Goal: Task Accomplishment & Management: Manage account settings

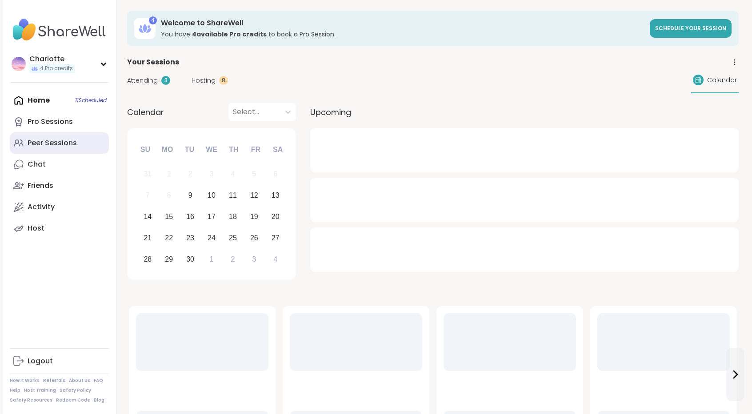
click at [81, 152] on link "Peer Sessions" at bounding box center [59, 142] width 99 height 21
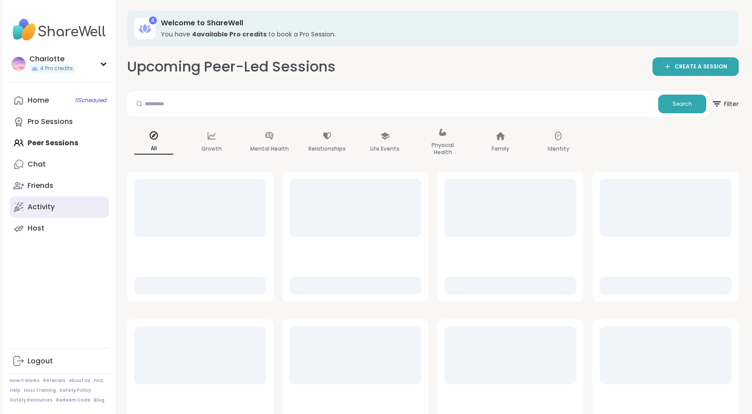
click at [70, 210] on link "Activity" at bounding box center [59, 206] width 99 height 21
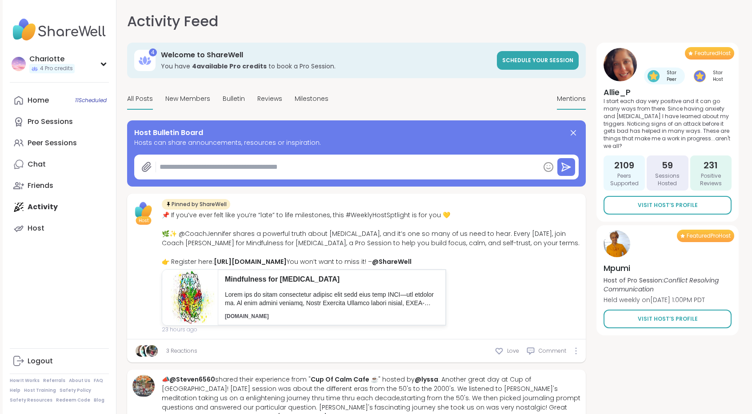
click at [571, 99] on span "Mentions" at bounding box center [571, 98] width 29 height 9
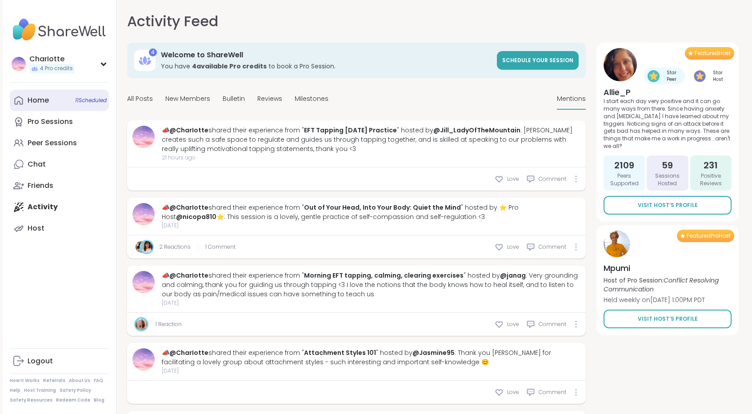
click at [60, 102] on link "Home 11 Scheduled" at bounding box center [59, 100] width 99 height 21
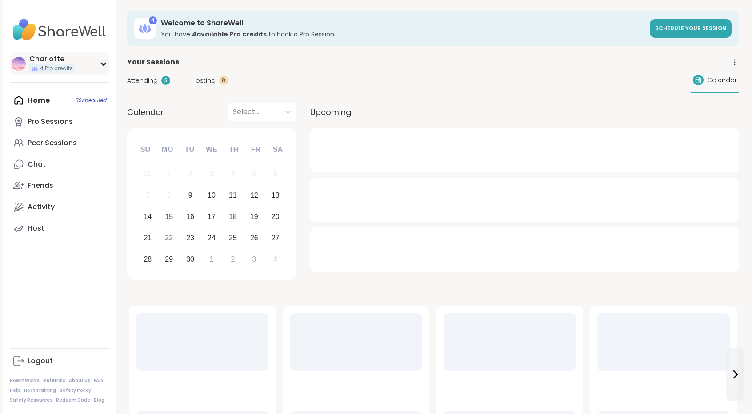
click at [79, 69] on div "CharIotte 4 Pro credits" at bounding box center [59, 63] width 99 height 23
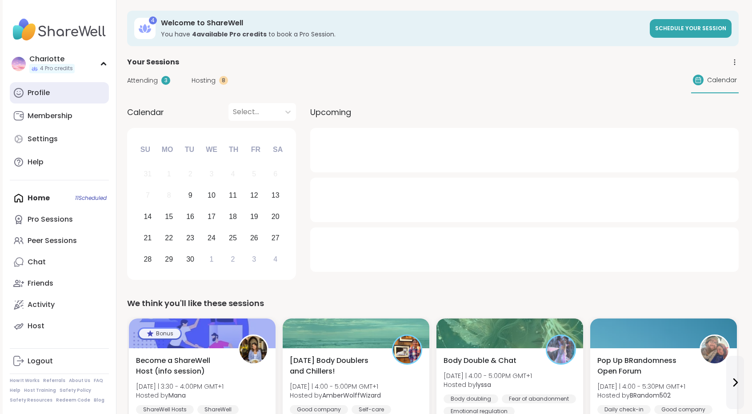
click at [71, 84] on link "Profile" at bounding box center [59, 92] width 99 height 21
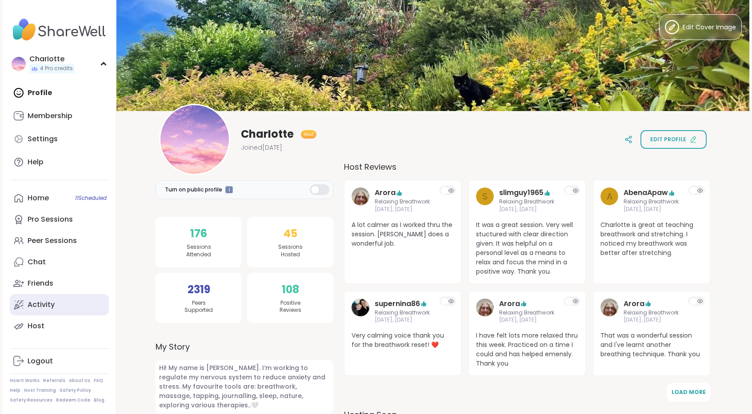
click at [55, 300] on link "Activity" at bounding box center [59, 304] width 99 height 21
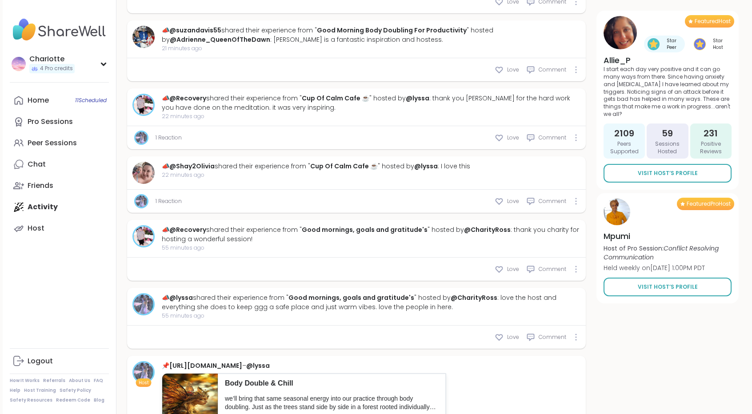
scroll to position [510, 0]
click at [88, 69] on div "CharIotte 4 Pro credits" at bounding box center [59, 63] width 99 height 23
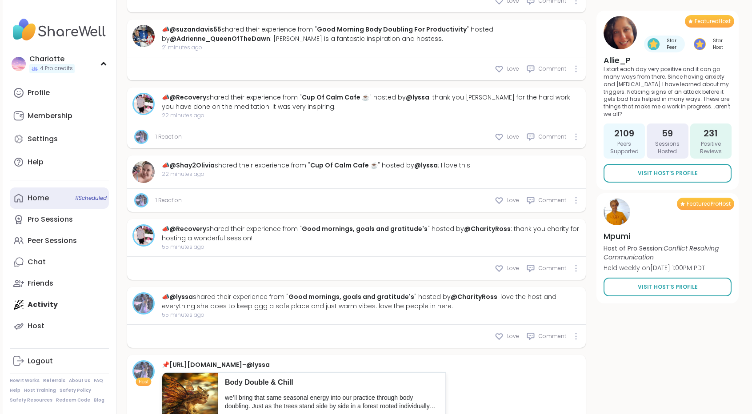
click at [52, 204] on link "Home 11 Scheduled" at bounding box center [59, 198] width 99 height 21
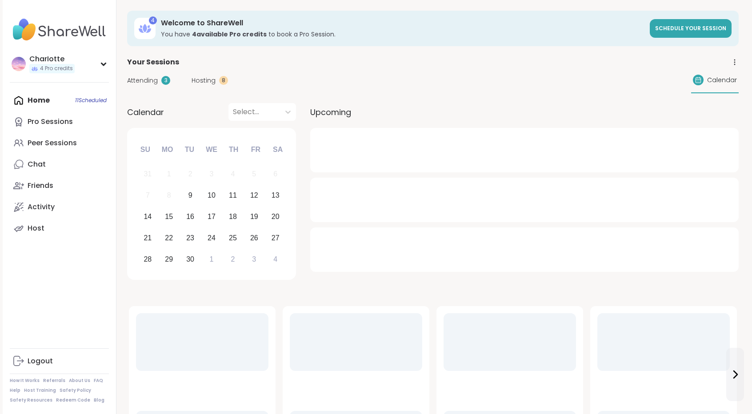
click at [152, 83] on span "Attending" at bounding box center [142, 80] width 31 height 9
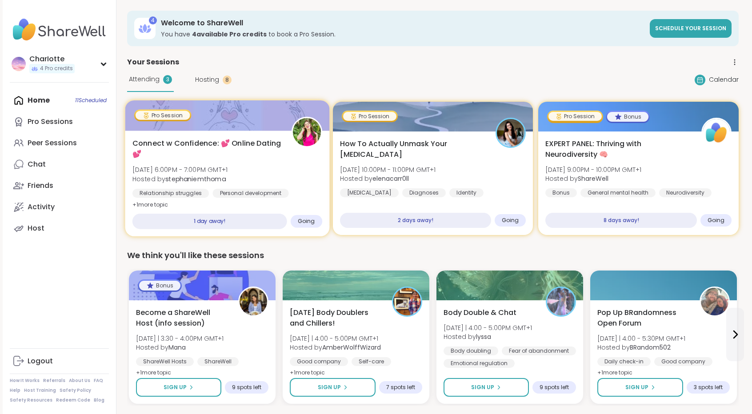
click at [265, 128] on div at bounding box center [227, 115] width 204 height 30
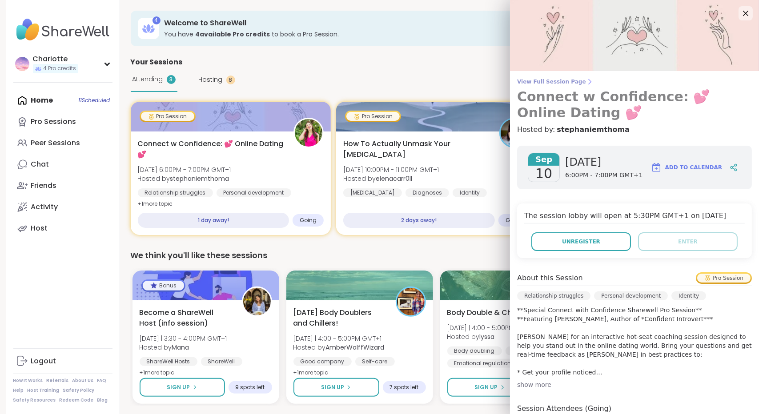
click at [562, 80] on span "View Full Session Page" at bounding box center [634, 81] width 235 height 7
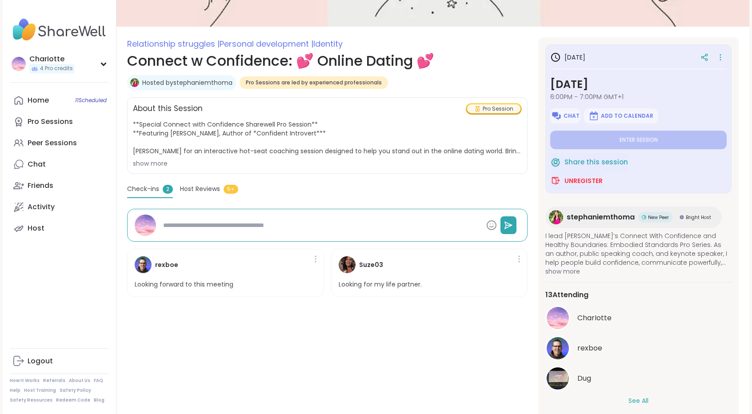
scroll to position [124, 0]
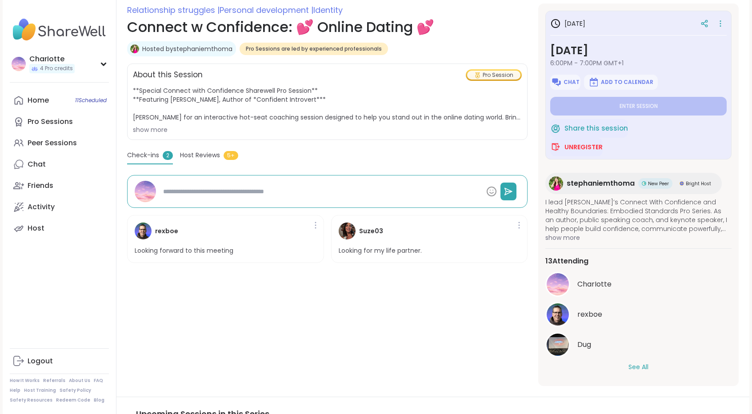
click at [635, 369] on button "See All" at bounding box center [638, 367] width 20 height 9
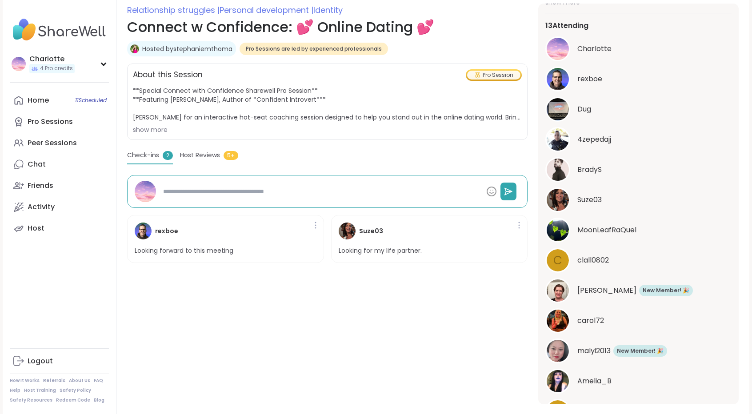
scroll to position [0, 0]
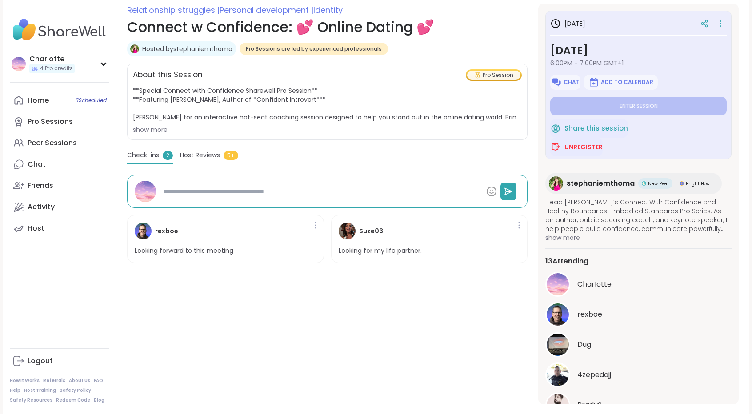
click at [602, 189] on div "stephaniemthoma New Peer Bright Host" at bounding box center [633, 183] width 176 height 21
type textarea "*"
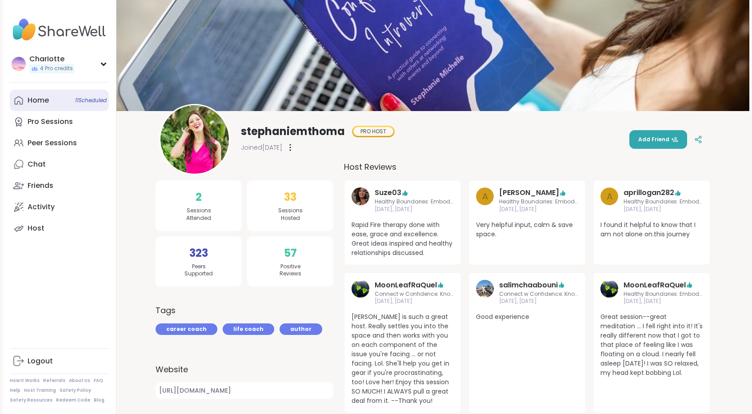
click at [68, 100] on link "Home 11 Scheduled" at bounding box center [59, 100] width 99 height 21
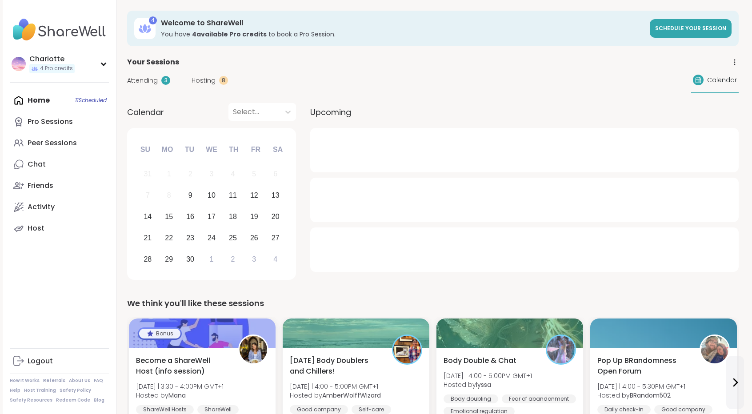
click at [160, 83] on div "Attending 3" at bounding box center [148, 80] width 43 height 9
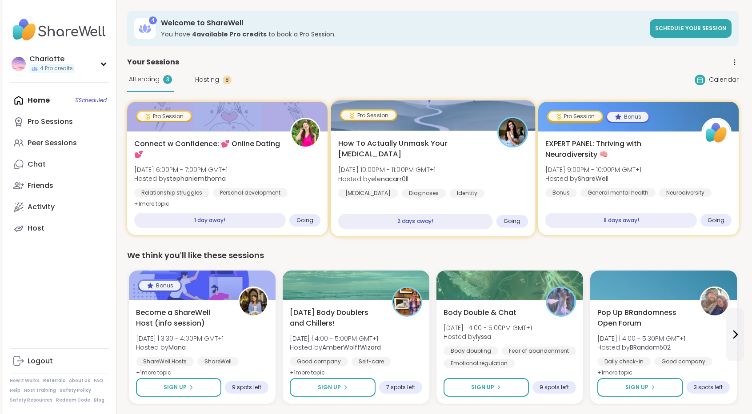
click at [407, 133] on div "How To Actually Unmask Your Autism Thu, Sep 11 | 10:00PM - 11:00PM GMT+1 Hosted…" at bounding box center [433, 184] width 204 height 106
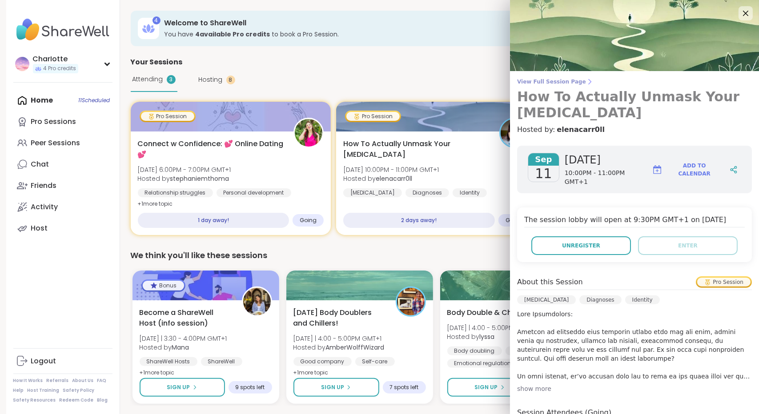
click at [557, 84] on span "View Full Session Page" at bounding box center [634, 81] width 235 height 7
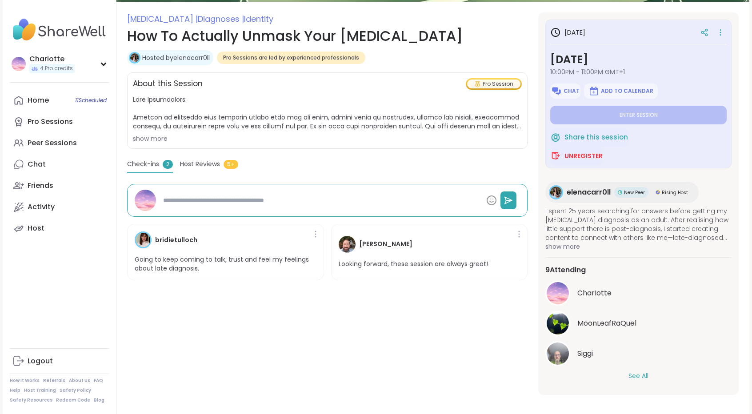
scroll to position [120, 0]
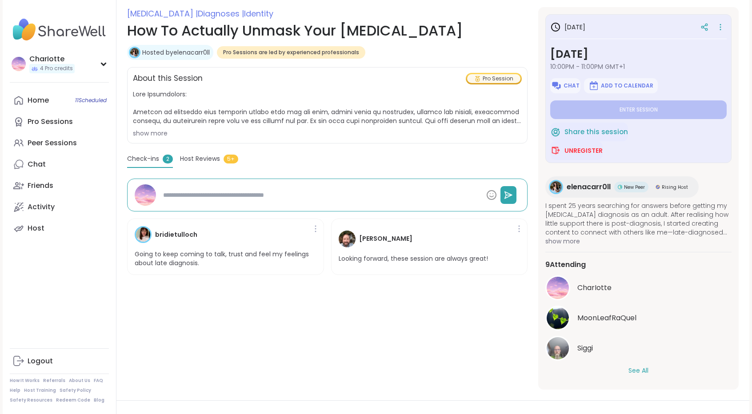
click at [638, 368] on button "See All" at bounding box center [638, 370] width 20 height 9
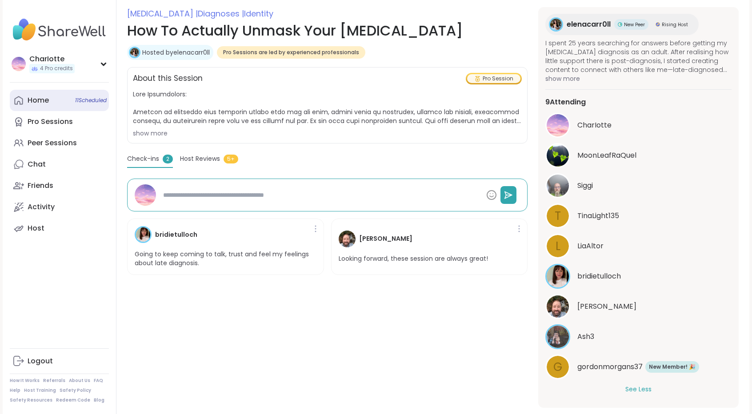
click at [49, 100] on link "Home 11 Scheduled" at bounding box center [59, 100] width 99 height 21
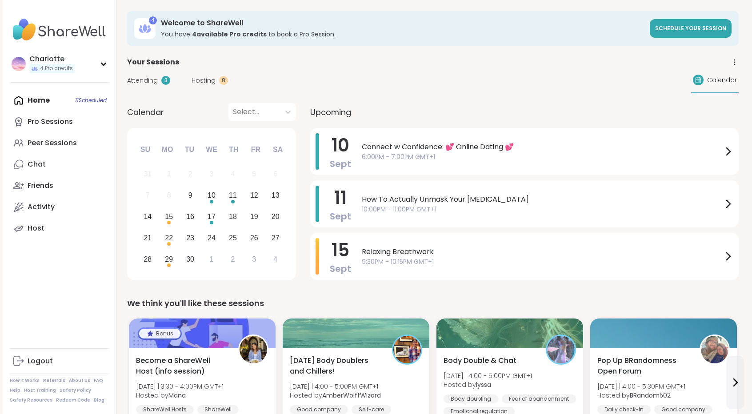
click at [162, 83] on div "3" at bounding box center [165, 80] width 9 height 9
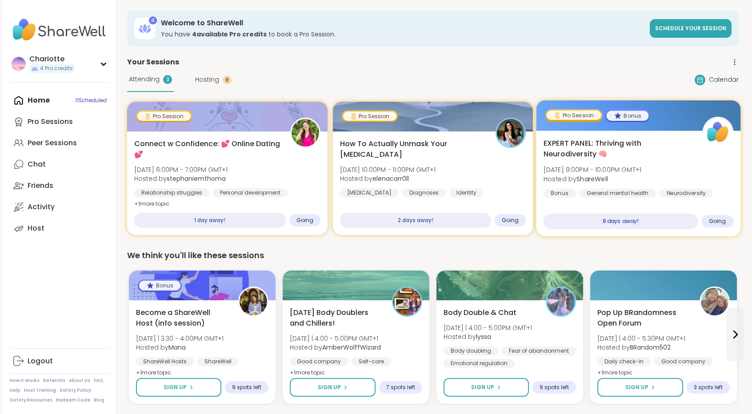
click at [636, 140] on span "EXPERT PANEL: Thriving with Neurodiversity 🧠" at bounding box center [618, 149] width 149 height 22
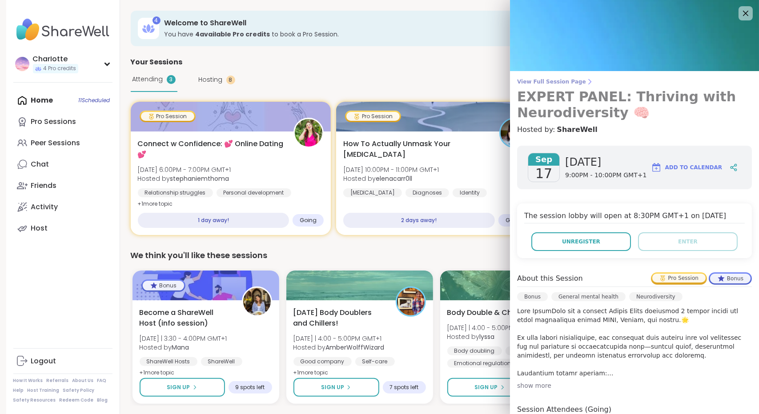
click at [557, 80] on span "View Full Session Page" at bounding box center [634, 81] width 235 height 7
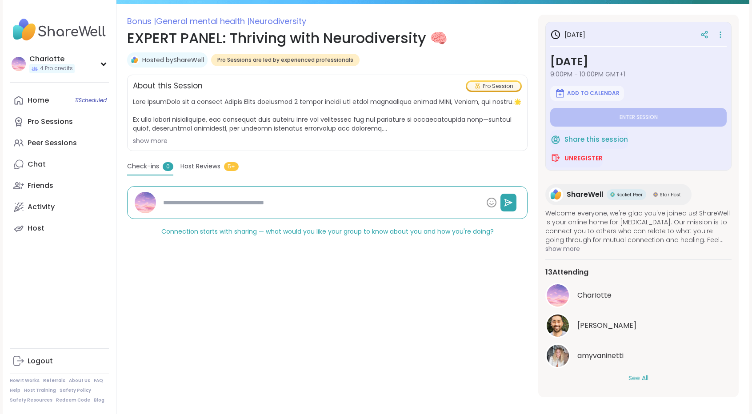
scroll to position [120, 0]
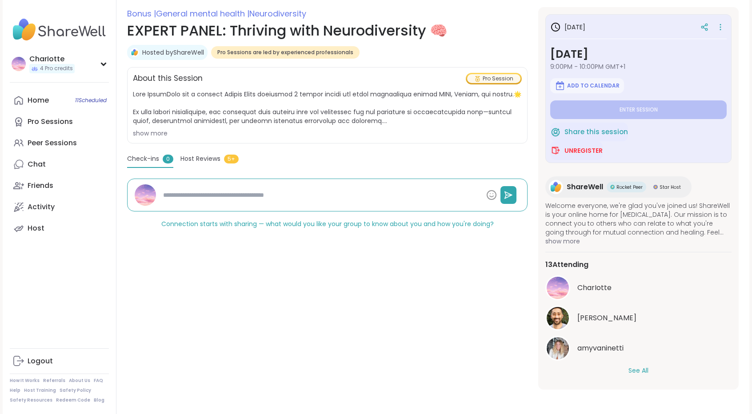
click at [636, 370] on button "See All" at bounding box center [638, 370] width 20 height 9
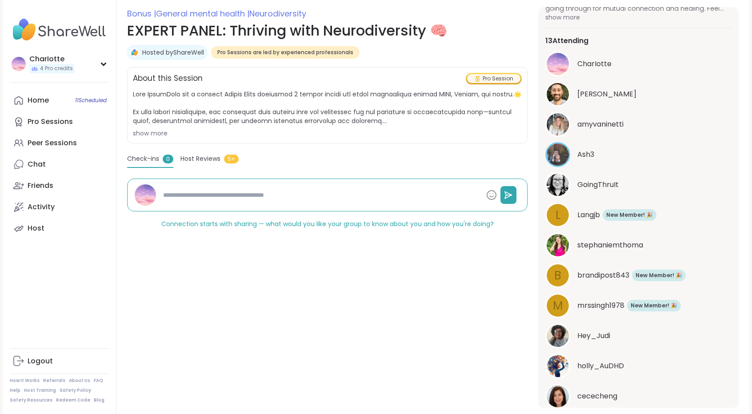
scroll to position [224, 0]
click at [612, 367] on span "holly_AuDHD" at bounding box center [600, 366] width 47 height 11
type textarea "*"
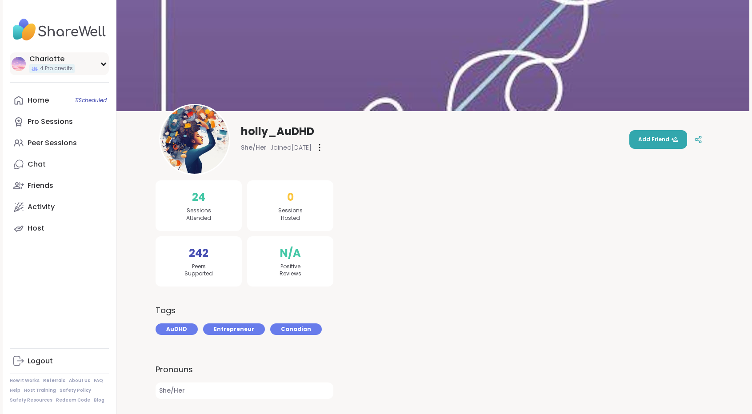
click at [83, 70] on div "CharIotte 4 Pro credits" at bounding box center [59, 63] width 99 height 23
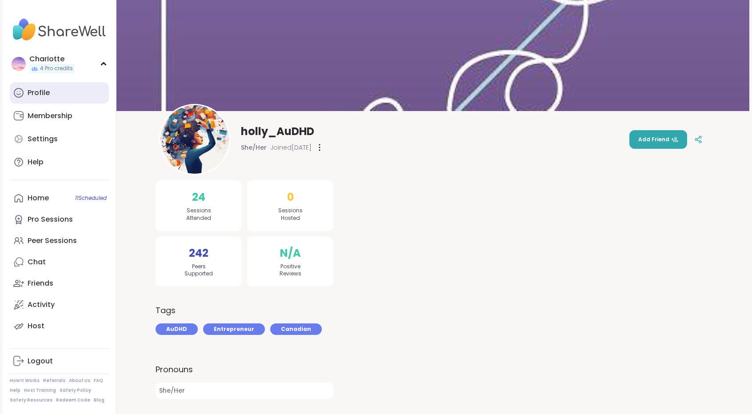
click at [71, 89] on link "Profile" at bounding box center [59, 92] width 99 height 21
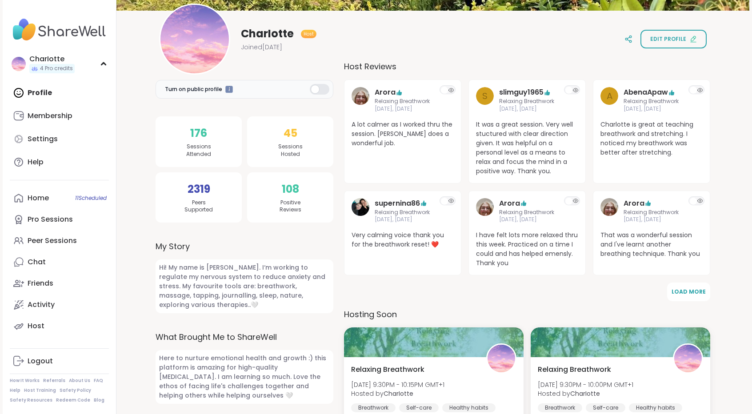
scroll to position [99, 0]
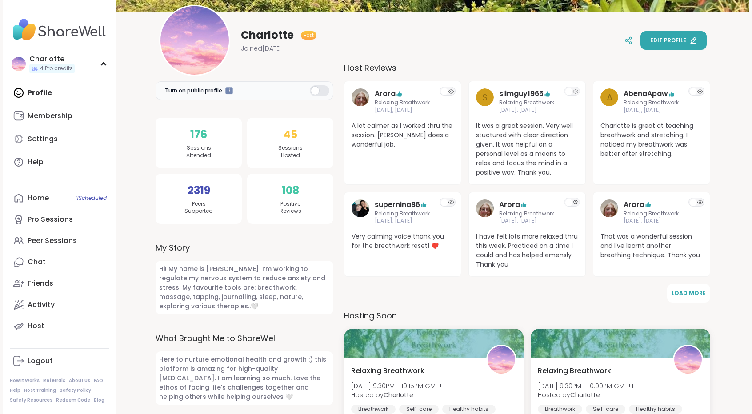
drag, startPoint x: 687, startPoint y: 50, endPoint x: 679, endPoint y: 40, distance: 13.1
click at [679, 40] on div "CharIotte Host Joined [DATE] Edit profile" at bounding box center [433, 40] width 548 height 71
click at [679, 40] on span "Edit profile" at bounding box center [668, 40] width 36 height 8
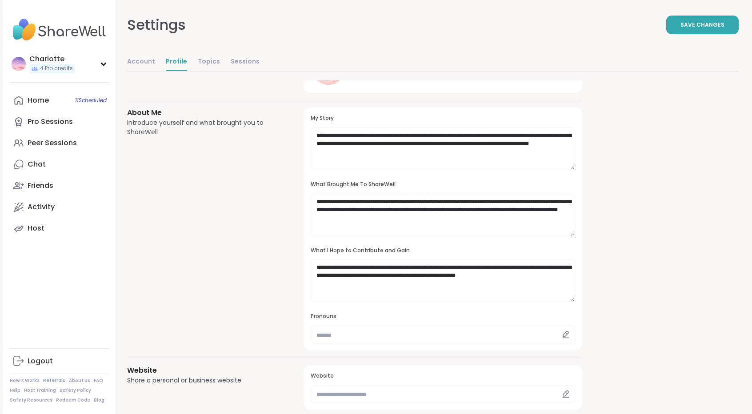
scroll to position [58, 0]
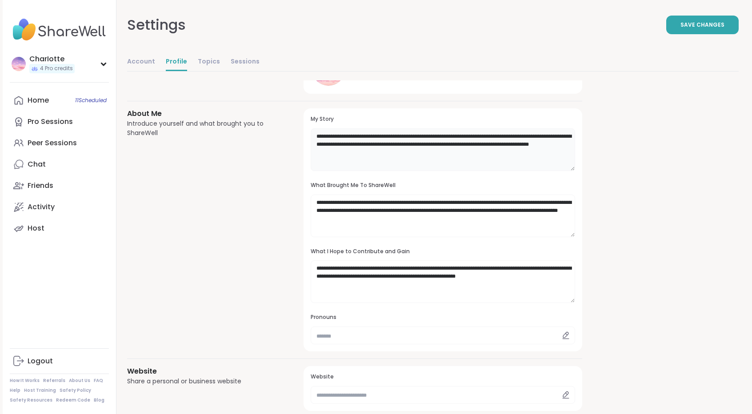
click at [332, 143] on textarea "**********" at bounding box center [443, 149] width 264 height 43
type textarea "**********"
click at [636, 143] on div "**********" at bounding box center [433, 365] width 612 height 684
click at [748, 139] on div "**********" at bounding box center [432, 324] width 633 height 764
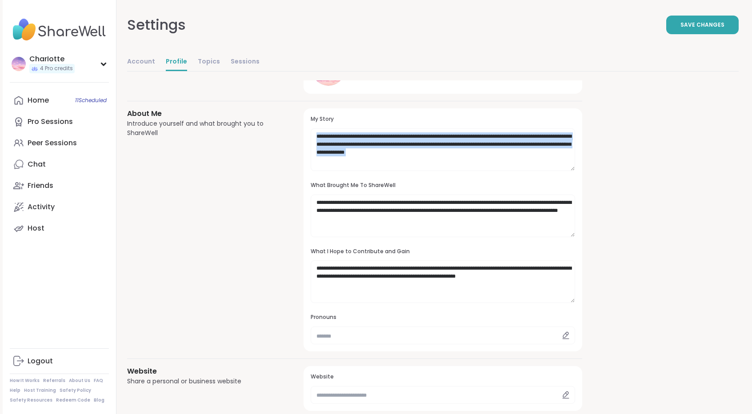
click at [748, 139] on div "**********" at bounding box center [432, 324] width 633 height 764
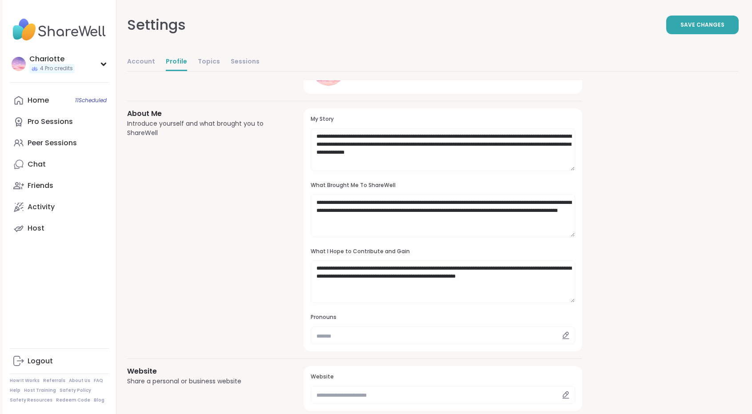
click at [680, 165] on div "**********" at bounding box center [433, 365] width 612 height 684
click at [351, 204] on textarea "**********" at bounding box center [443, 216] width 264 height 43
type textarea "**********"
click at [660, 226] on div "**********" at bounding box center [433, 365] width 612 height 684
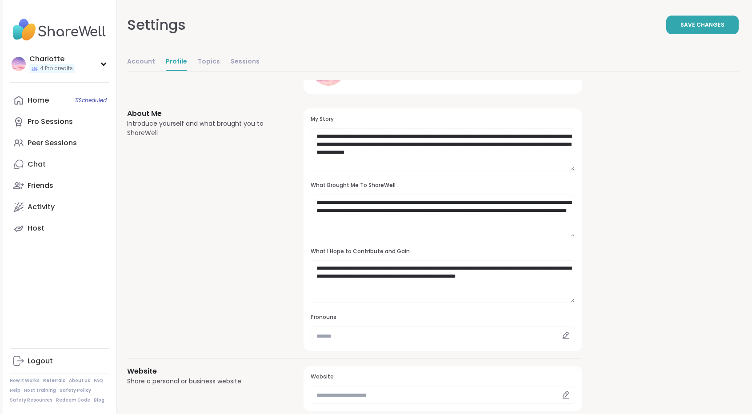
scroll to position [33, 0]
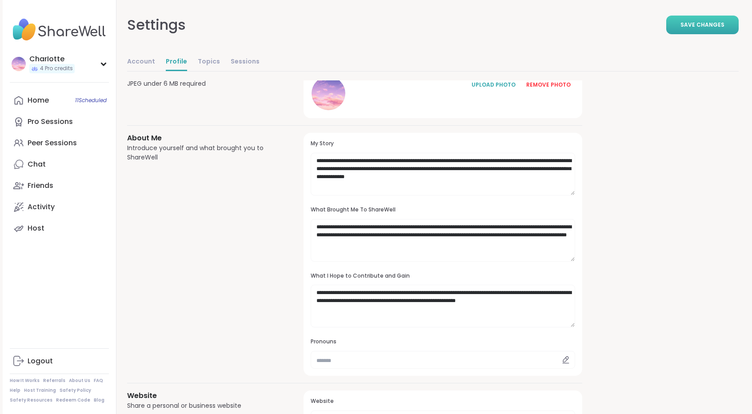
click at [708, 24] on span "Save Changes" at bounding box center [702, 25] width 44 height 8
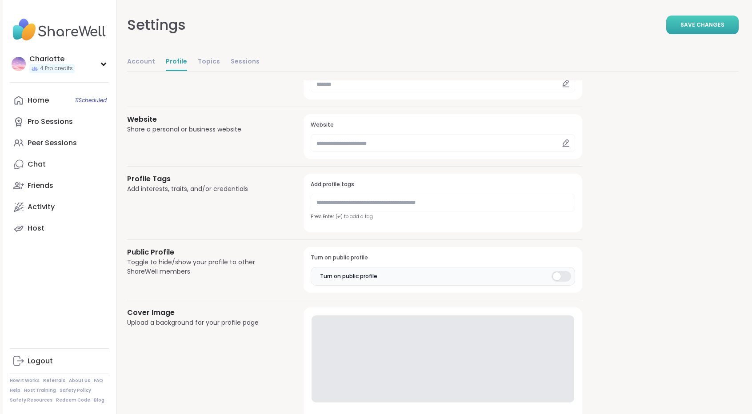
scroll to position [0, 0]
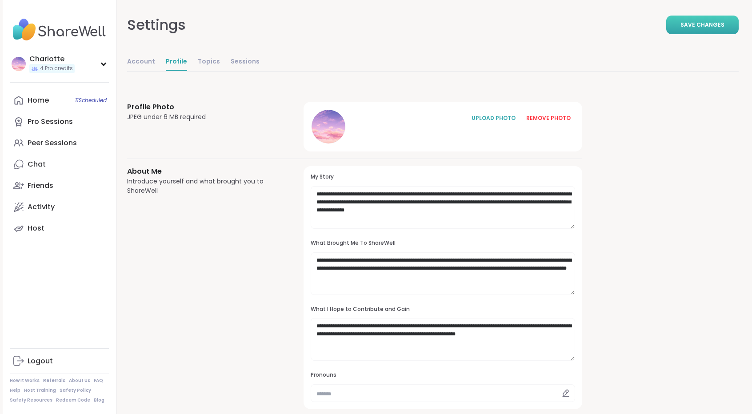
click at [675, 160] on div "**********" at bounding box center [433, 422] width 612 height 684
click at [50, 78] on div "CharIotte 4 Pro credits Profile Membership Settings Help Home 11 Scheduled Pro …" at bounding box center [60, 207] width 114 height 414
click at [69, 64] on div "4 Pro credits" at bounding box center [51, 68] width 45 height 9
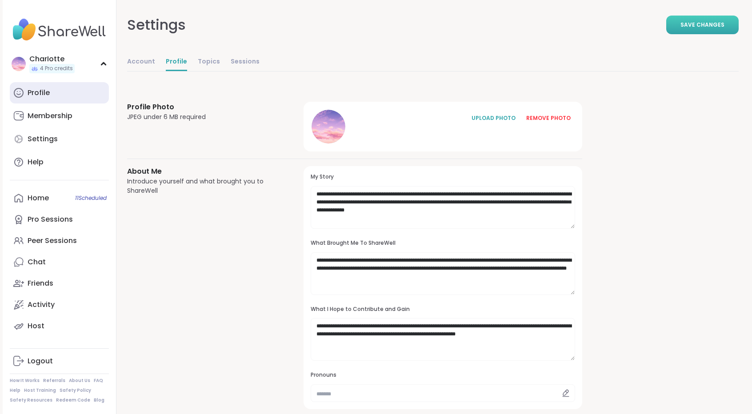
click at [57, 83] on link "Profile" at bounding box center [59, 92] width 99 height 21
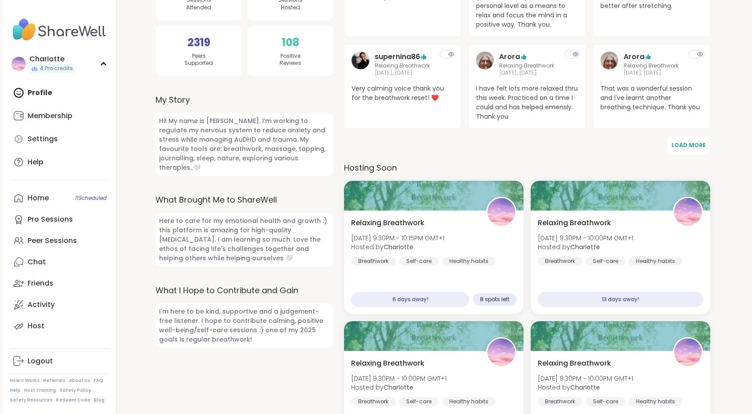
scroll to position [211, 0]
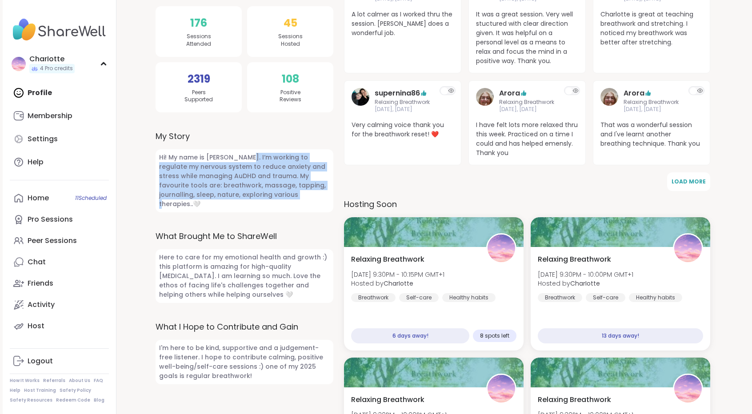
drag, startPoint x: 254, startPoint y: 192, endPoint x: 240, endPoint y: 159, distance: 36.5
click at [240, 159] on span "Hi! My name is [PERSON_NAME]. I‘m working to regulate my nervous system to redu…" at bounding box center [245, 180] width 178 height 63
drag, startPoint x: 240, startPoint y: 159, endPoint x: 223, endPoint y: 192, distance: 37.8
click at [223, 192] on span "Hi! My name is [PERSON_NAME]. I‘m working to regulate my nervous system to redu…" at bounding box center [245, 180] width 178 height 63
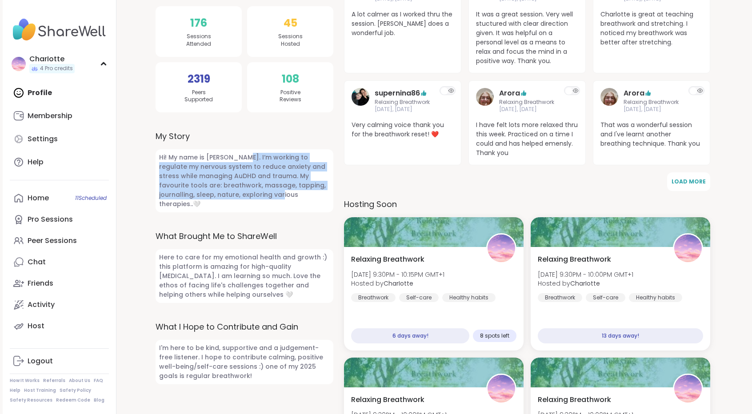
click at [223, 192] on span "Hi! My name is [PERSON_NAME]. I‘m working to regulate my nervous system to redu…" at bounding box center [245, 180] width 178 height 63
drag, startPoint x: 223, startPoint y: 192, endPoint x: 241, endPoint y: 159, distance: 38.2
click at [241, 159] on span "Hi! My name is [PERSON_NAME]. I‘m working to regulate my nervous system to redu…" at bounding box center [245, 180] width 178 height 63
drag, startPoint x: 241, startPoint y: 159, endPoint x: 229, endPoint y: 194, distance: 37.5
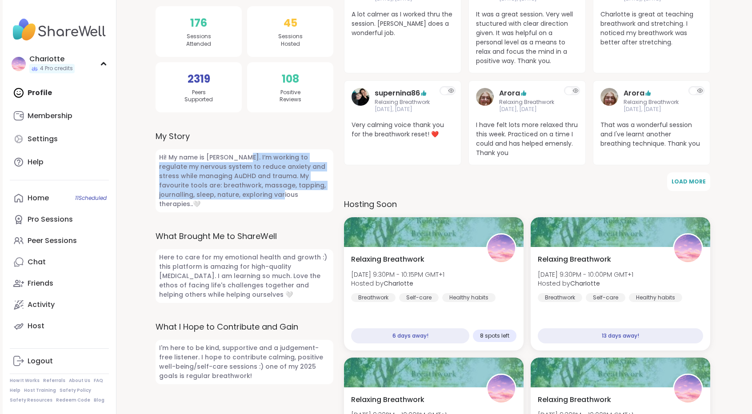
click at [229, 194] on span "Hi! My name is [PERSON_NAME]. I‘m working to regulate my nervous system to redu…" at bounding box center [245, 180] width 178 height 63
drag, startPoint x: 229, startPoint y: 194, endPoint x: 240, endPoint y: 158, distance: 37.8
click at [240, 158] on span "Hi! My name is [PERSON_NAME]. I‘m working to regulate my nervous system to redu…" at bounding box center [245, 180] width 178 height 63
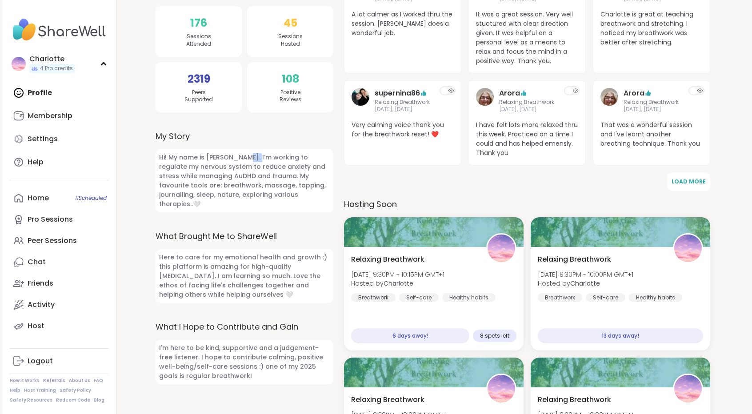
click at [240, 158] on span "Hi! My name is [PERSON_NAME]. I‘m working to regulate my nervous system to redu…" at bounding box center [245, 180] width 178 height 63
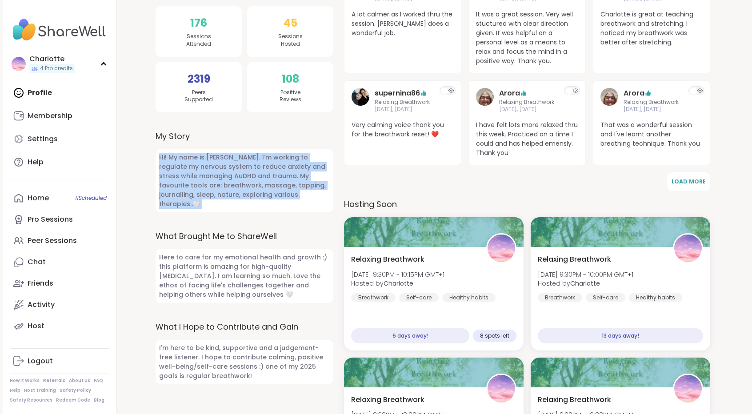
drag, startPoint x: 240, startPoint y: 158, endPoint x: 236, endPoint y: 174, distance: 16.3
click at [236, 174] on span "Hi! My name is [PERSON_NAME]. I‘m working to regulate my nervous system to redu…" at bounding box center [245, 180] width 178 height 63
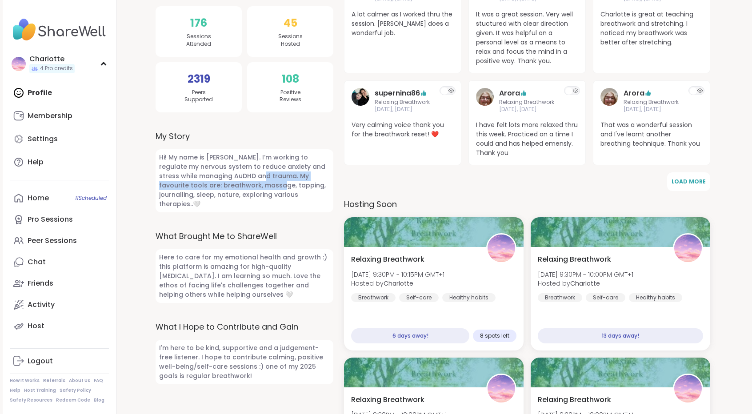
drag, startPoint x: 236, startPoint y: 174, endPoint x: 231, endPoint y: 187, distance: 14.1
click at [231, 187] on span "Hi! My name is [PERSON_NAME]. I‘m working to regulate my nervous system to redu…" at bounding box center [245, 180] width 178 height 63
drag, startPoint x: 231, startPoint y: 187, endPoint x: 236, endPoint y: 165, distance: 22.7
click at [236, 165] on span "Hi! My name is [PERSON_NAME]. I‘m working to regulate my nervous system to redu…" at bounding box center [245, 180] width 178 height 63
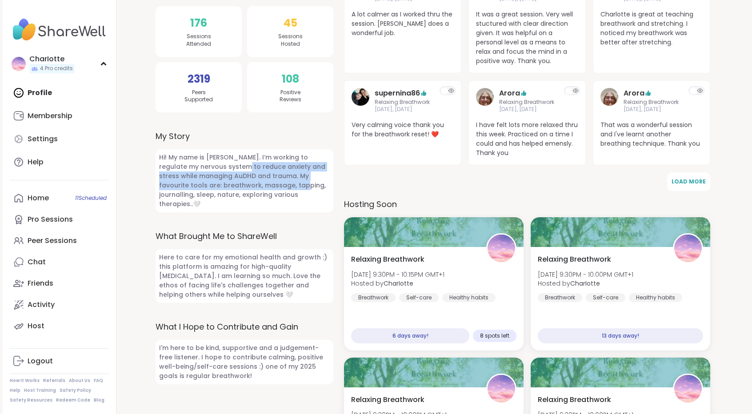
click at [236, 165] on span "Hi! My name is [PERSON_NAME]. I‘m working to regulate my nervous system to redu…" at bounding box center [245, 180] width 178 height 63
drag, startPoint x: 236, startPoint y: 165, endPoint x: 225, endPoint y: 186, distance: 23.9
click at [225, 186] on span "Hi! My name is [PERSON_NAME]. I‘m working to regulate my nervous system to redu…" at bounding box center [245, 180] width 178 height 63
drag, startPoint x: 225, startPoint y: 186, endPoint x: 233, endPoint y: 167, distance: 20.9
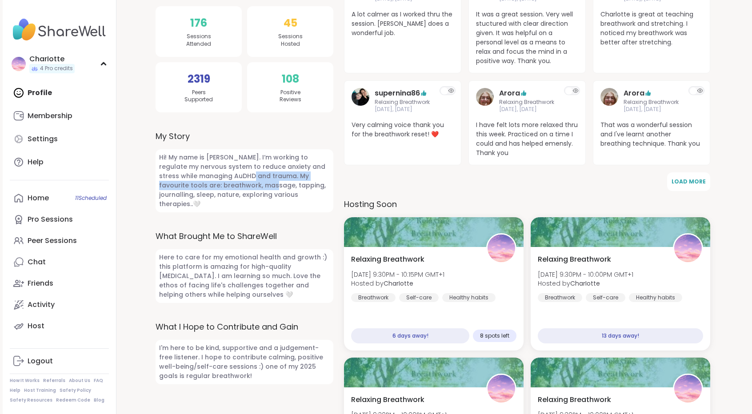
click at [233, 167] on span "Hi! My name is [PERSON_NAME]. I‘m working to regulate my nervous system to redu…" at bounding box center [245, 180] width 178 height 63
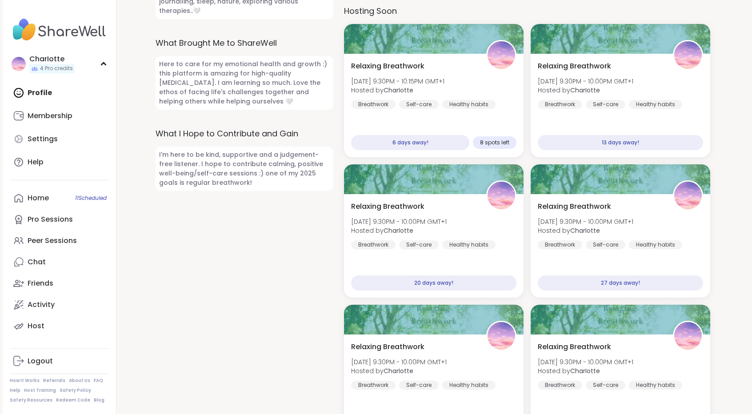
scroll to position [30, 0]
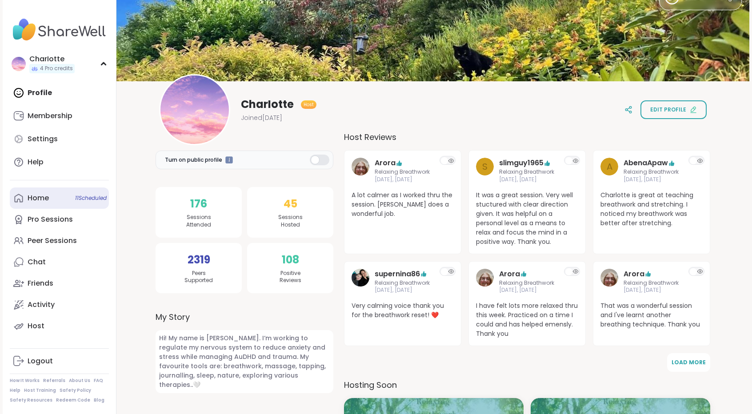
click at [36, 199] on div "Home 11 Scheduled" at bounding box center [38, 198] width 21 height 10
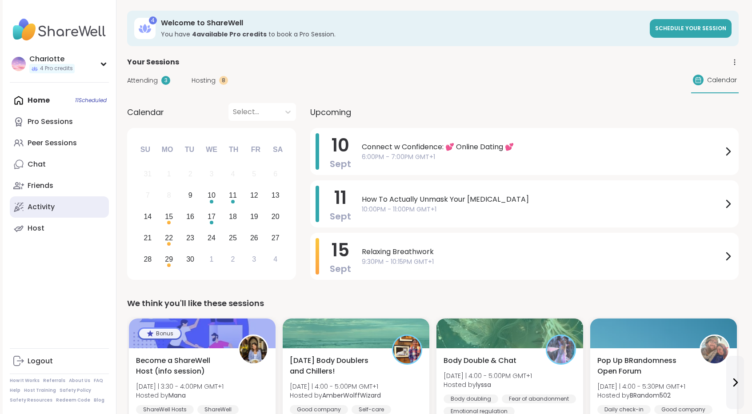
click at [49, 204] on div "Activity" at bounding box center [41, 207] width 27 height 10
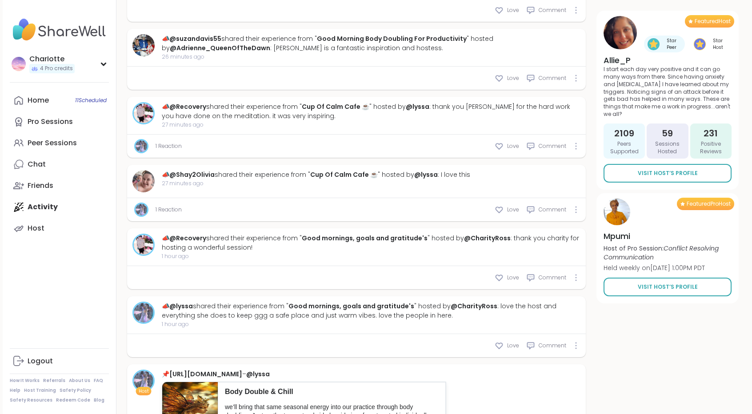
scroll to position [780, 0]
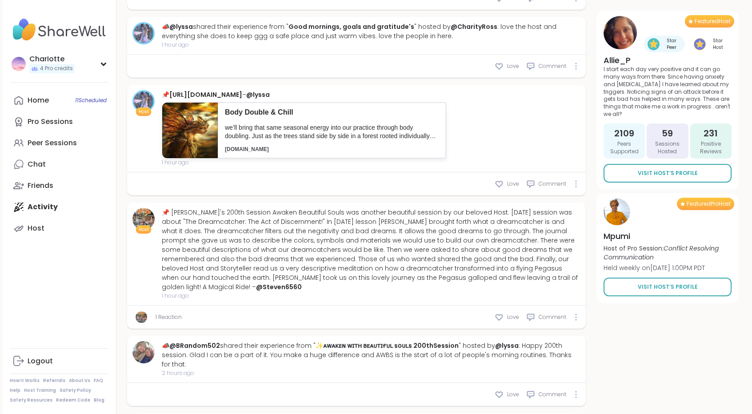
type textarea "*"
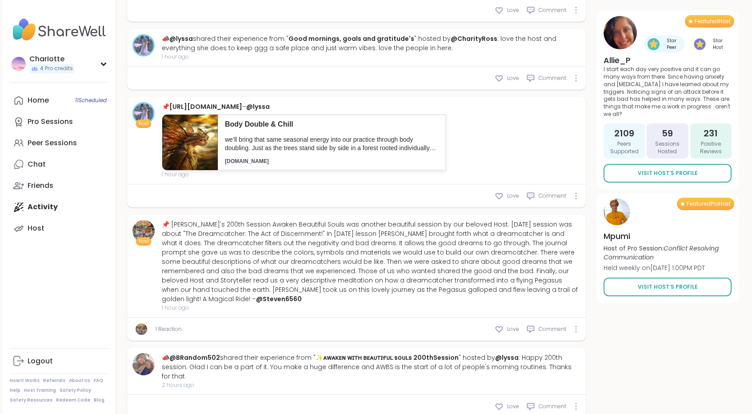
click at [340, 100] on div "Host Pinned by ShareWell 📌 If you’ve ever felt like you’re “late” to life miles…" at bounding box center [356, 365] width 459 height 1878
